Goal: Transaction & Acquisition: Purchase product/service

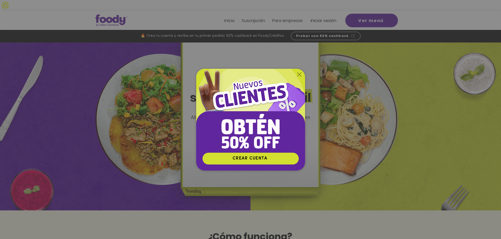
click at [454, 97] on div "Nuevos suscriptores 50% off" at bounding box center [250, 119] width 501 height 239
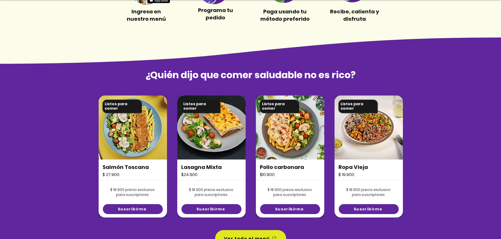
scroll to position [315, 0]
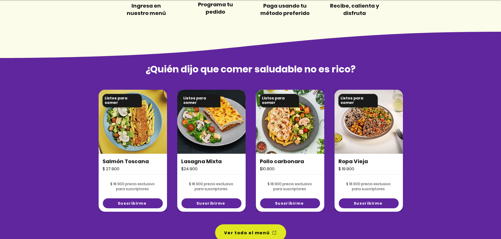
click at [131, 109] on img at bounding box center [133, 122] width 68 height 64
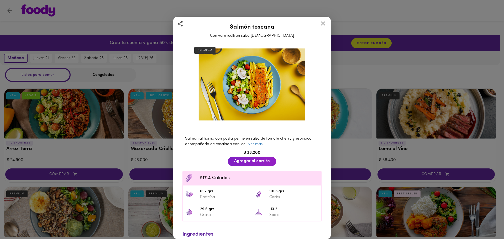
click at [323, 24] on icon at bounding box center [323, 24] width 4 height 4
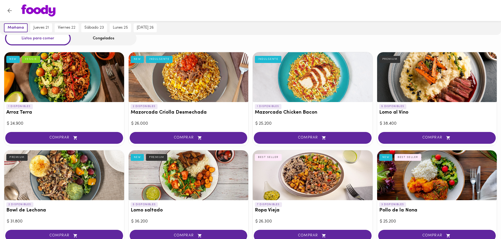
scroll to position [53, 0]
